Goal: Task Accomplishment & Management: Complete application form

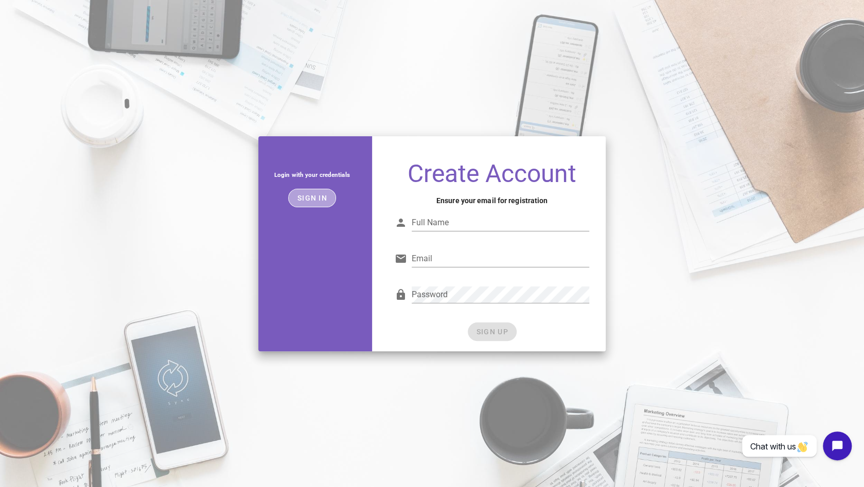
click at [313, 200] on span "Sign in" at bounding box center [312, 198] width 30 height 8
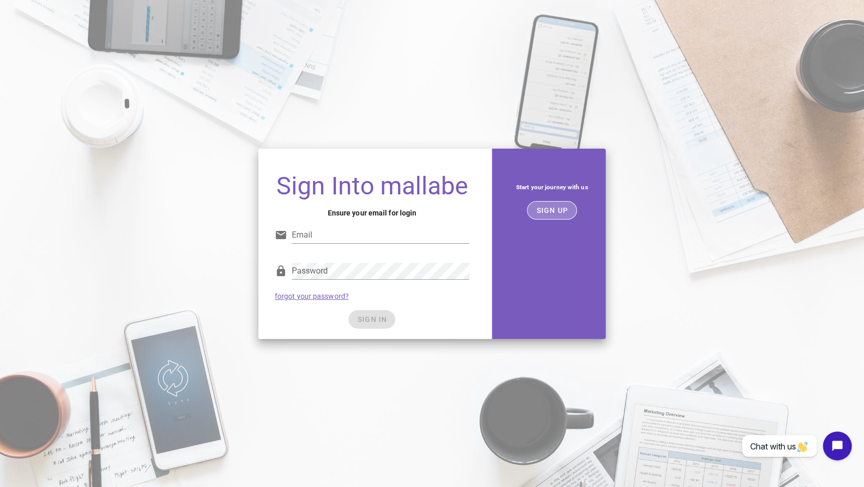
click at [558, 204] on button "SIGN UP" at bounding box center [552, 210] width 50 height 19
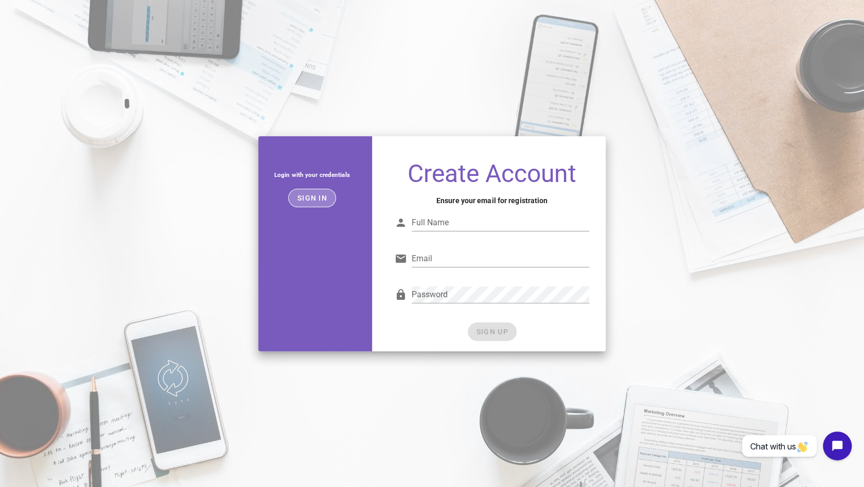
click at [321, 198] on span "Sign in" at bounding box center [312, 198] width 30 height 8
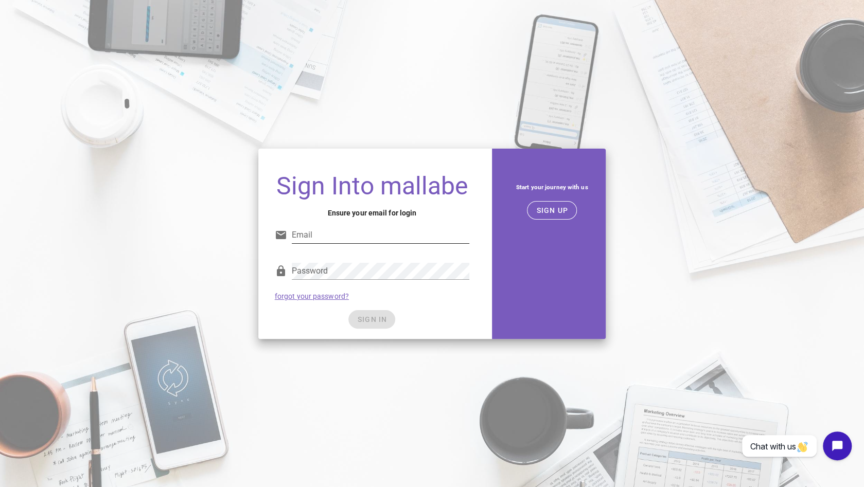
click at [368, 238] on input "Email" at bounding box center [381, 235] width 178 height 16
click at [324, 207] on h4 "Ensure your email for login" at bounding box center [372, 212] width 195 height 11
